Goal: Task Accomplishment & Management: Complete application form

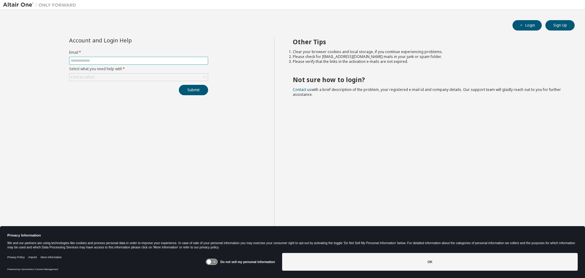
click at [136, 59] on input "text" at bounding box center [139, 60] width 136 height 5
click at [132, 74] on div "Click to select" at bounding box center [138, 76] width 138 height 7
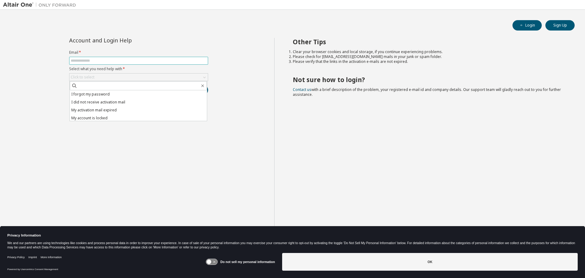
click at [111, 60] on input "text" at bounding box center [139, 60] width 136 height 5
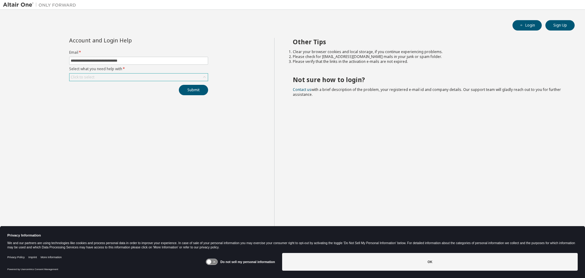
click at [146, 74] on div "Click to select" at bounding box center [138, 76] width 138 height 7
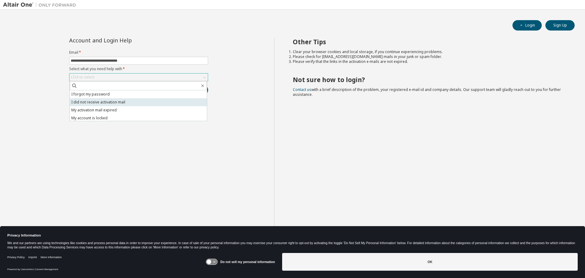
click at [94, 103] on li "I did not receive activation mail" at bounding box center [138, 102] width 137 height 8
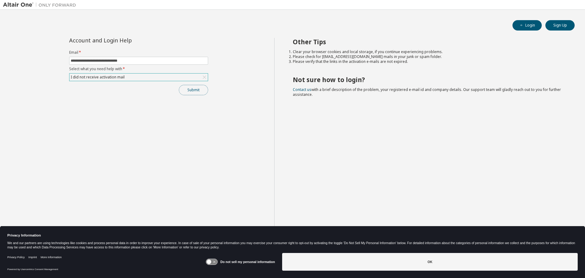
click at [189, 92] on button "Submit" at bounding box center [193, 90] width 29 height 10
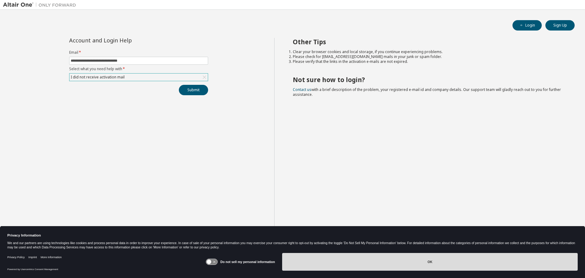
click at [437, 261] on button "OK" at bounding box center [430, 262] width 296 height 18
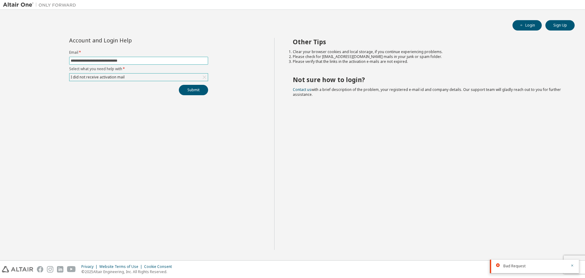
click at [119, 61] on input "**********" at bounding box center [139, 60] width 136 height 5
type input "**********"
click at [190, 89] on button "Submit" at bounding box center [193, 90] width 29 height 10
click at [574, 246] on div "Bad Request" at bounding box center [534, 247] width 89 height 13
click at [572, 246] on icon "button" at bounding box center [572, 247] width 2 height 2
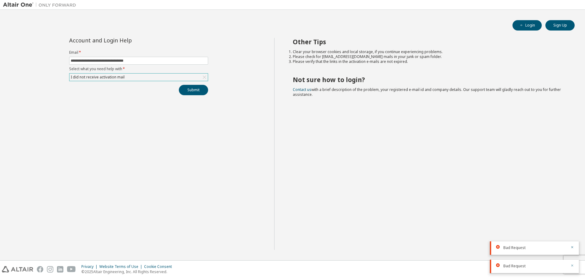
click at [573, 264] on icon "button" at bounding box center [573, 265] width 4 height 4
drag, startPoint x: 322, startPoint y: 57, endPoint x: 353, endPoint y: 57, distance: 31.1
click at [353, 57] on li "Please check for noreply@okta.com mails in your junk or spam folder." at bounding box center [428, 56] width 271 height 5
copy li "noreply@okta.com"
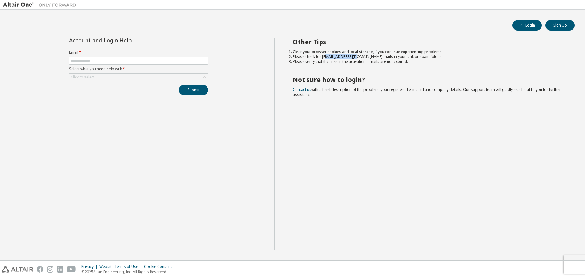
drag, startPoint x: 325, startPoint y: 58, endPoint x: 355, endPoint y: 58, distance: 30.2
click at [355, 58] on li "Please check for noreply@okta.com mails in your junk or spam folder." at bounding box center [428, 56] width 271 height 5
click at [378, 77] on h2 "Not sure how to login?" at bounding box center [428, 80] width 271 height 8
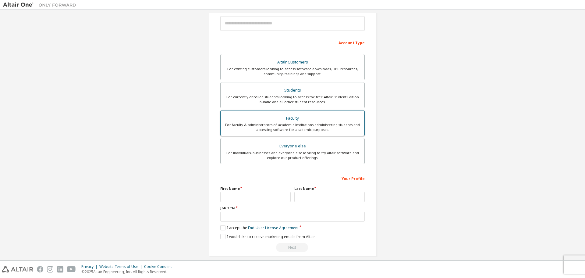
scroll to position [79, 0]
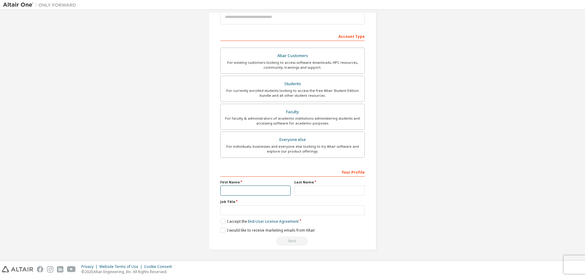
click at [244, 187] on input "text" at bounding box center [255, 190] width 70 height 10
type input "*****"
type input "********"
type input "**********"
click at [225, 222] on label "I accept the End-User License Agreement" at bounding box center [259, 221] width 78 height 5
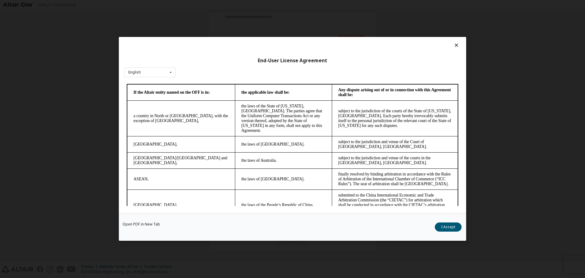
scroll to position [1545, 0]
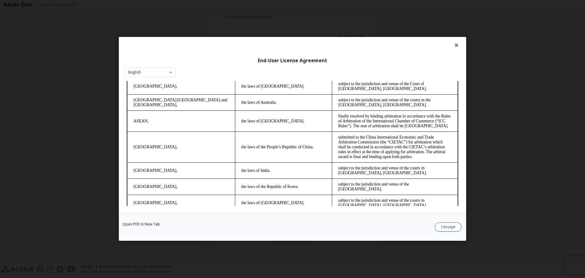
click at [453, 227] on button "I Accept" at bounding box center [448, 226] width 27 height 9
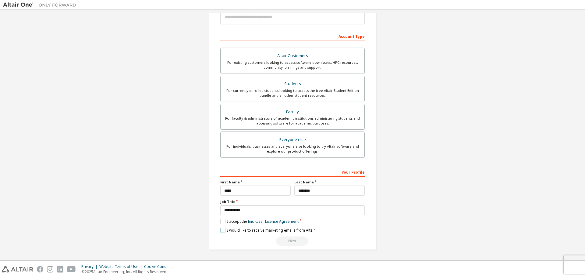
click at [247, 230] on label "I would like to receive marketing emails from Altair" at bounding box center [267, 229] width 95 height 5
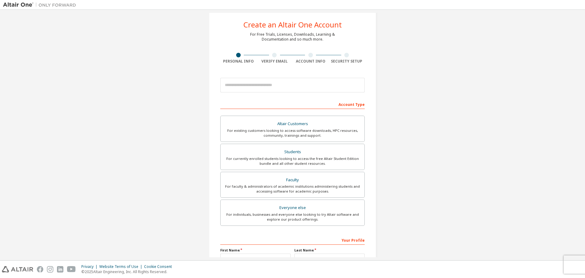
scroll to position [0, 0]
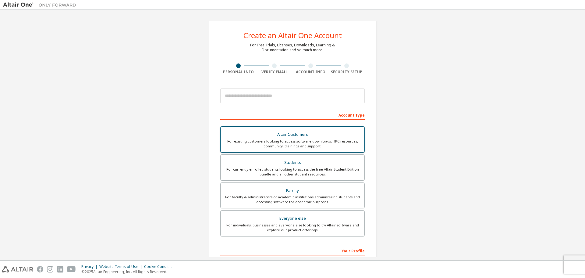
click at [308, 143] on div "For existing customers looking to access software downloads, HPC resources, com…" at bounding box center [292, 144] width 137 height 10
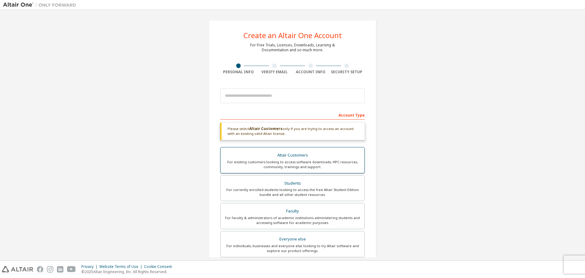
click at [292, 162] on div "For existing customers looking to access software downloads, HPC resources, com…" at bounding box center [292, 164] width 137 height 10
click at [286, 185] on div "Students" at bounding box center [292, 183] width 137 height 9
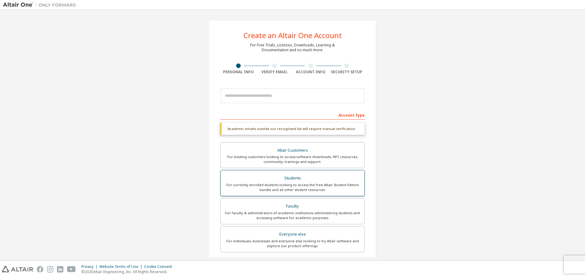
scroll to position [61, 0]
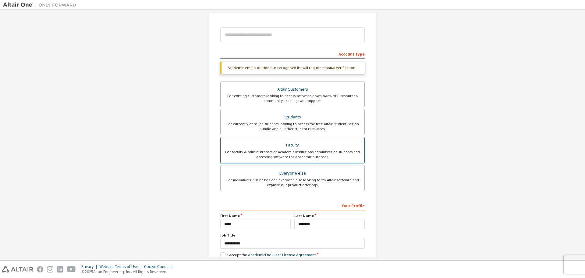
click at [292, 151] on div "For faculty & administrators of academic institutions administering students an…" at bounding box center [292, 154] width 137 height 10
click at [289, 176] on div "Everyone else" at bounding box center [292, 173] width 137 height 9
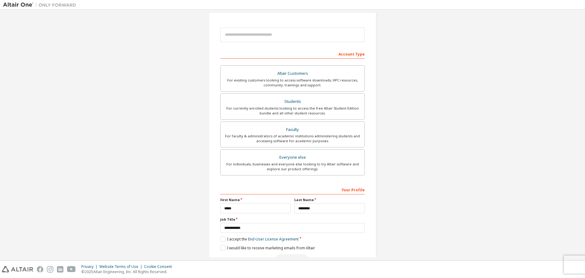
scroll to position [79, 0]
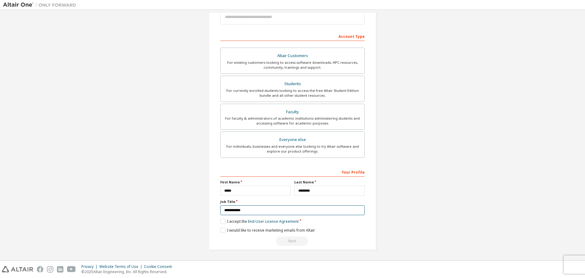
click at [269, 212] on input "**********" at bounding box center [292, 210] width 144 height 10
click at [278, 188] on input "*****" at bounding box center [255, 190] width 70 height 10
click at [325, 189] on input "********" at bounding box center [329, 190] width 70 height 10
click at [237, 222] on label "I accept the End-User License Agreement" at bounding box center [259, 221] width 78 height 5
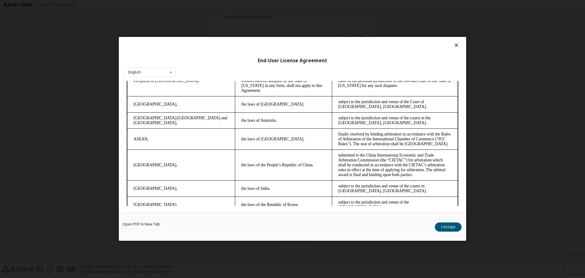
scroll to position [1545, 0]
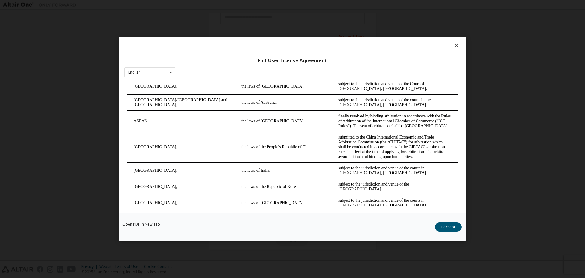
drag, startPoint x: 458, startPoint y: 92, endPoint x: 573, endPoint y: 304, distance: 240.6
click at [445, 225] on button "I Accept" at bounding box center [448, 226] width 27 height 9
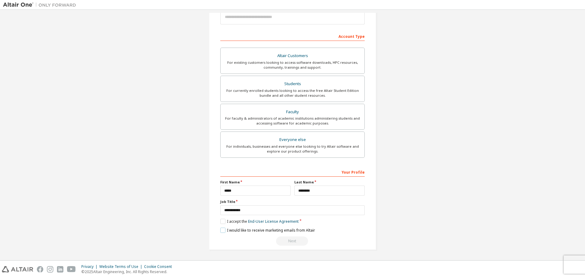
click at [251, 232] on label "I would like to receive marketing emails from Altair" at bounding box center [267, 229] width 95 height 5
click at [293, 241] on div "Next" at bounding box center [292, 240] width 144 height 9
click at [258, 234] on div "**********" at bounding box center [292, 206] width 144 height 79
click at [235, 229] on label "I would like to receive marketing emails from Altair" at bounding box center [267, 229] width 95 height 5
click at [307, 64] on div "For existing customers looking to access software downloads, HPC resources, com…" at bounding box center [292, 65] width 137 height 10
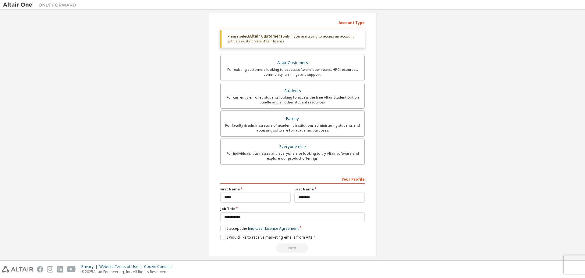
scroll to position [99, 0]
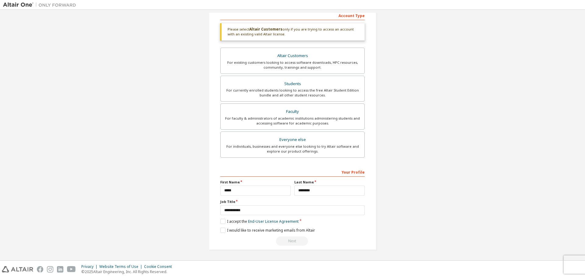
click at [287, 240] on div "Next" at bounding box center [292, 240] width 144 height 9
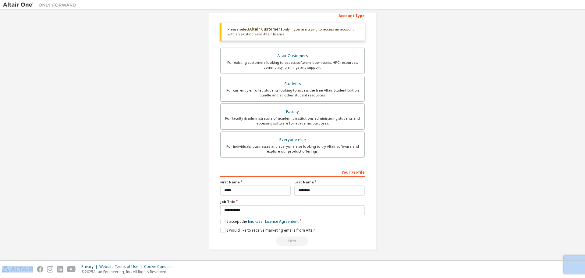
click at [287, 240] on div "Next" at bounding box center [292, 240] width 144 height 9
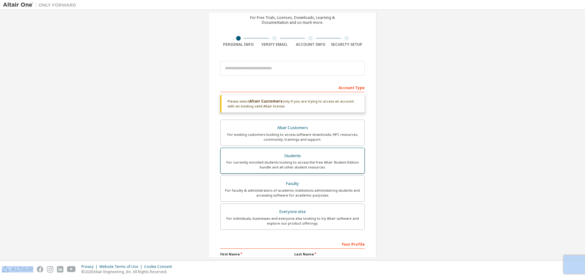
scroll to position [0, 0]
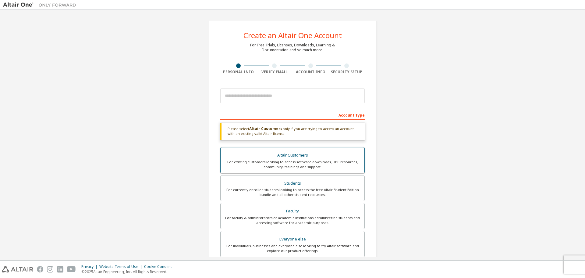
click at [306, 158] on div "Altair Customers" at bounding box center [292, 155] width 137 height 9
click at [280, 95] on input "email" at bounding box center [292, 95] width 144 height 15
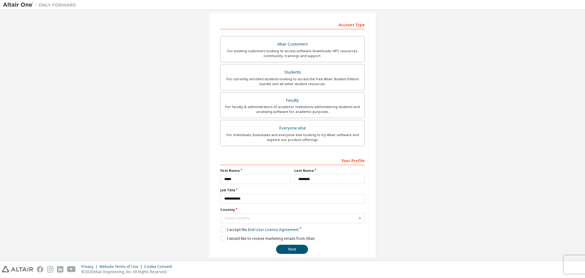
scroll to position [98, 0]
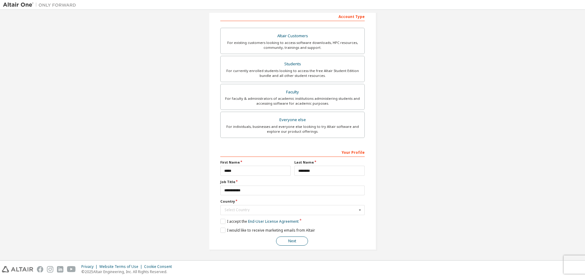
type input "**********"
click at [290, 240] on button "Next" at bounding box center [292, 240] width 32 height 9
click at [251, 211] on div "Select Country" at bounding box center [291, 210] width 133 height 4
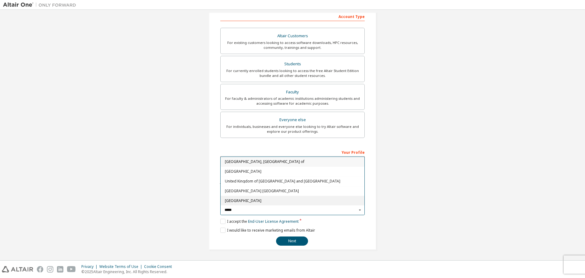
type input "*****"
click at [262, 201] on span "United States of America" at bounding box center [293, 200] width 136 height 4
type input "***"
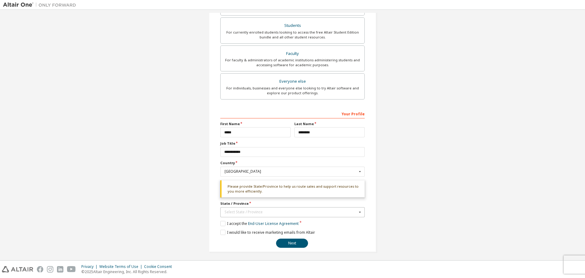
scroll to position [139, 0]
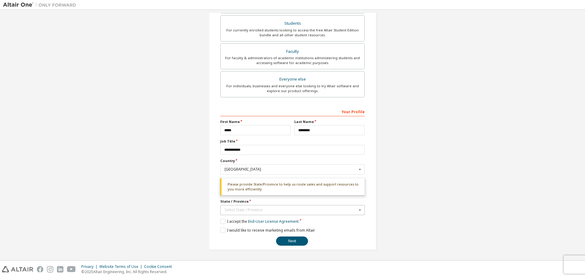
click at [253, 209] on div "Select State / Province" at bounding box center [291, 210] width 133 height 4
type input "**"
click at [241, 201] on span "Texas" at bounding box center [293, 200] width 136 height 4
type input "**"
click at [295, 242] on button "Next" at bounding box center [292, 240] width 32 height 9
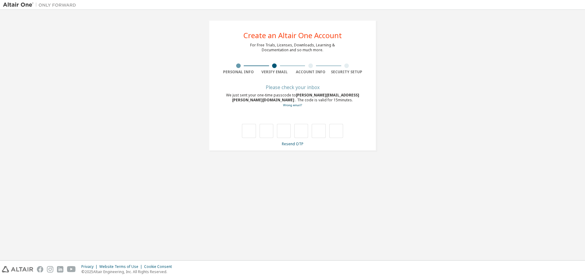
scroll to position [0, 0]
click at [253, 129] on input "text" at bounding box center [249, 131] width 14 height 14
type input "*"
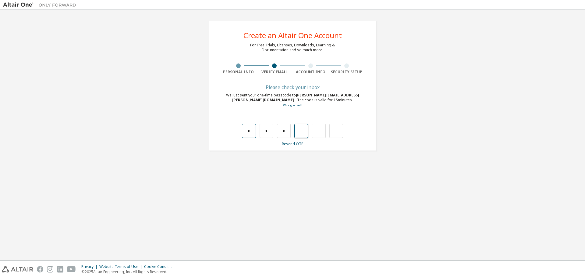
type input "*"
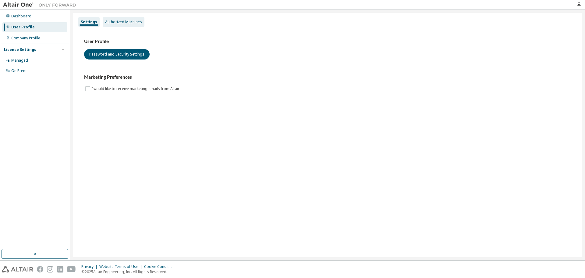
click at [114, 20] on div "Authorized Machines" at bounding box center [123, 22] width 37 height 5
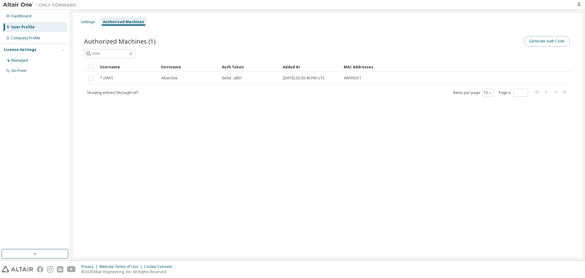
click at [540, 41] on button "Generate Auth Code" at bounding box center [547, 41] width 46 height 10
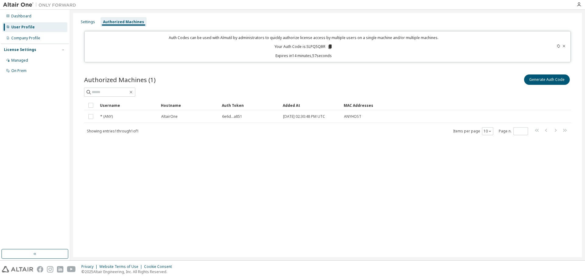
click at [330, 48] on icon at bounding box center [330, 46] width 3 height 4
